Goal: Obtain resource: Obtain resource

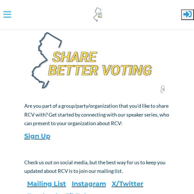
scroll to position [394, 0]
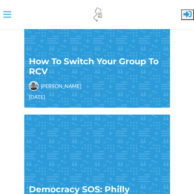
scroll to position [1258, 0]
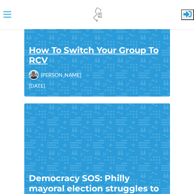
click at [40, 58] on link "How To Switch Your Group To RCV" at bounding box center [94, 55] width 130 height 21
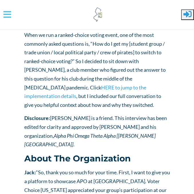
scroll to position [131, 0]
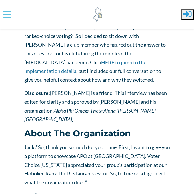
click at [82, 60] on link "HERE to jump to the implementation details" at bounding box center [85, 66] width 122 height 15
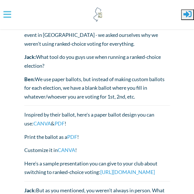
scroll to position [1735, 0]
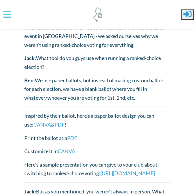
click at [72, 161] on p "Here's a sample presentation you can give to your club about switching to ranke…" at bounding box center [97, 169] width 146 height 17
click at [100, 170] on link "https://docs.google.com/file/d/1kbT0o4jwsVnpFrOVMpVkOuKsjXpJPSC7/edit?usp=docsl…" at bounding box center [127, 173] width 55 height 6
click at [70, 148] on link "CANVA" at bounding box center [66, 151] width 17 height 6
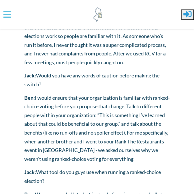
scroll to position [1695, 0]
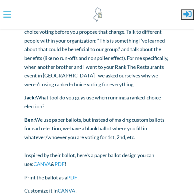
click at [67, 188] on link "CANVA" at bounding box center [66, 191] width 17 height 6
